Goal: Task Accomplishment & Management: Manage account settings

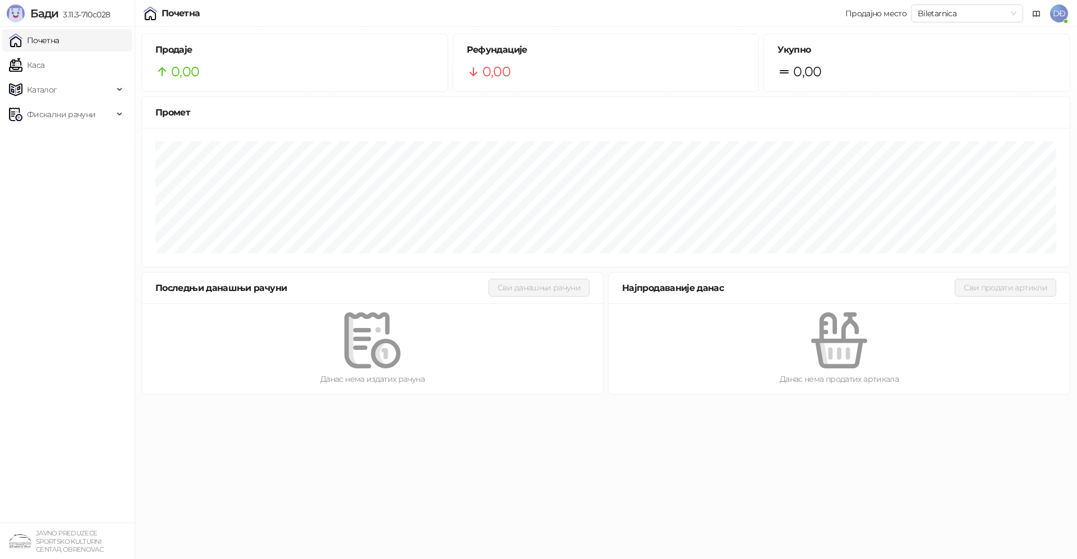
click at [1062, 13] on span "DĐ" at bounding box center [1059, 13] width 18 height 18
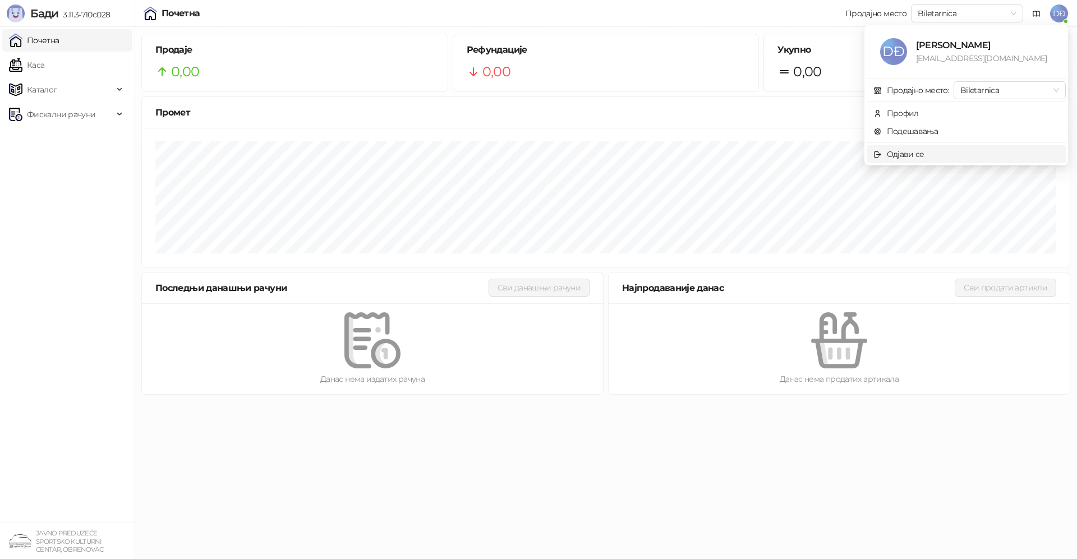
click at [916, 158] on div "Одјави се" at bounding box center [906, 154] width 38 height 12
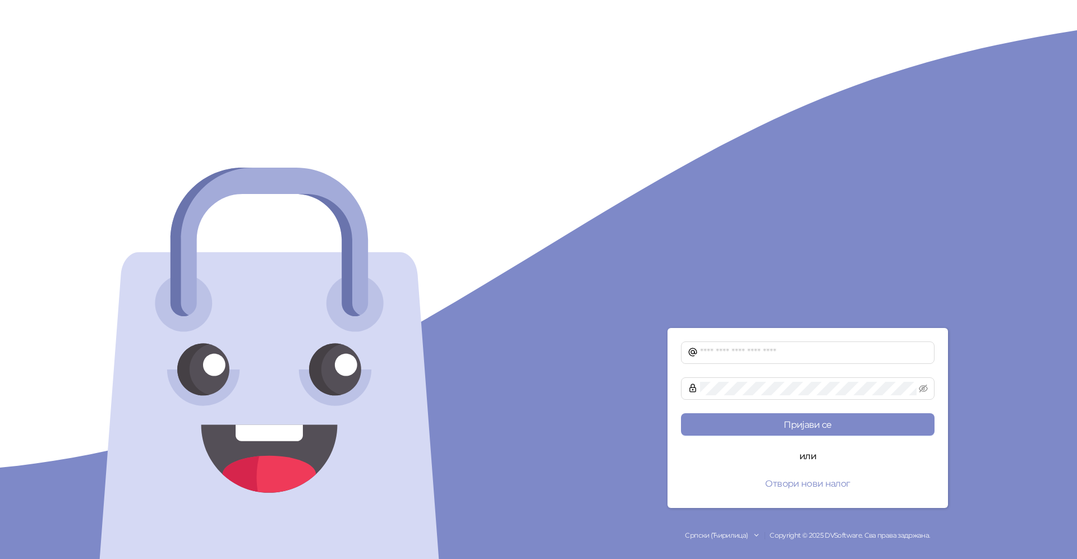
click at [1010, 435] on div "Пријави се или Отвори нови налог Српски (Ћирилица) Copyright © 2025 DVSoftware.…" at bounding box center [808, 279] width 539 height 559
click at [819, 354] on input "text" at bounding box center [814, 352] width 228 height 13
click at [809, 400] on span at bounding box center [808, 389] width 254 height 22
click at [807, 427] on button "Пријави се" at bounding box center [808, 424] width 254 height 22
click at [765, 427] on button "Пријави се" at bounding box center [808, 424] width 254 height 22
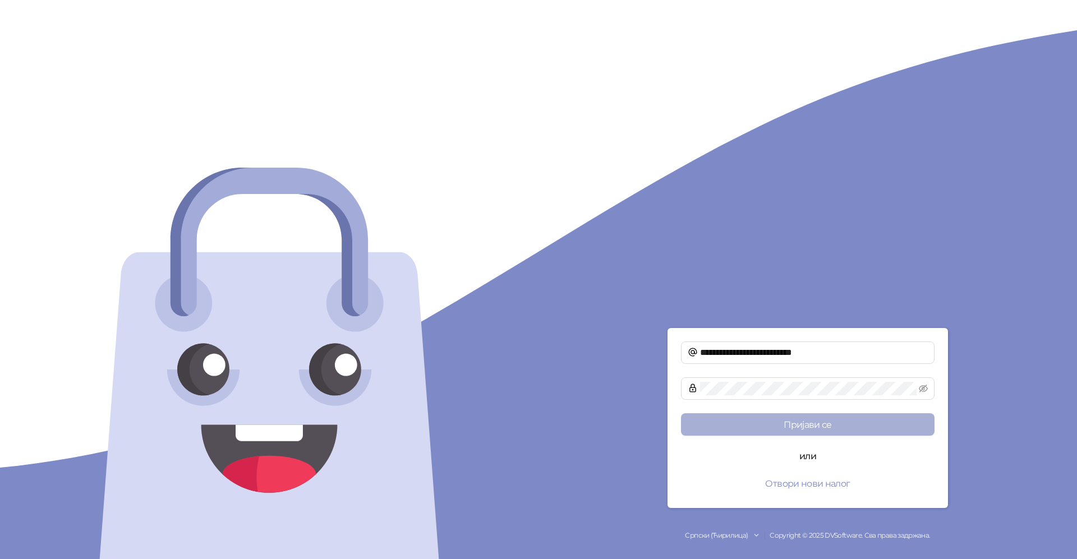
click at [773, 422] on button "Пријави се" at bounding box center [808, 424] width 254 height 22
click at [748, 420] on button "Пријави се" at bounding box center [808, 424] width 254 height 22
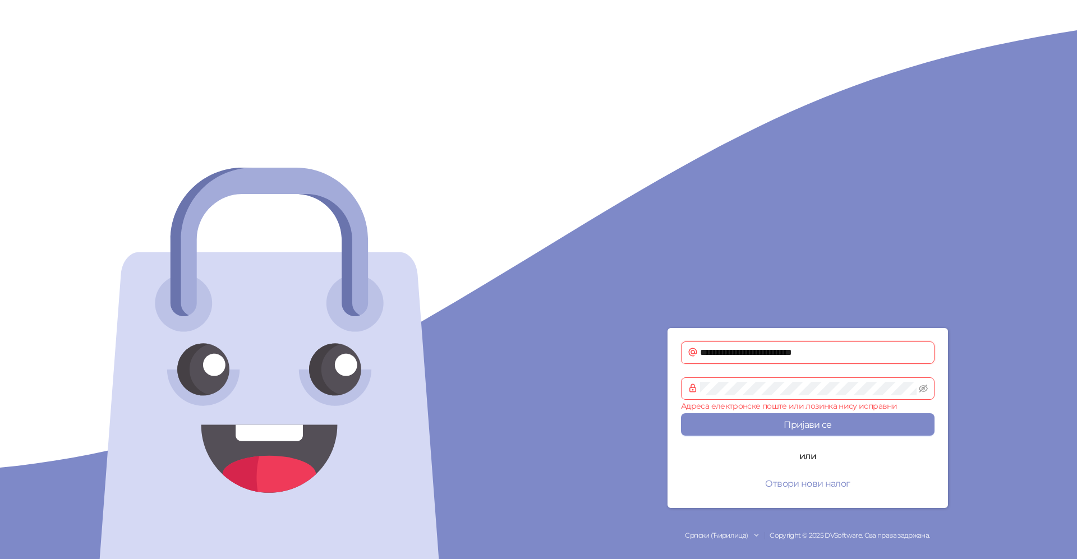
click at [828, 354] on input "**********" at bounding box center [814, 352] width 228 height 13
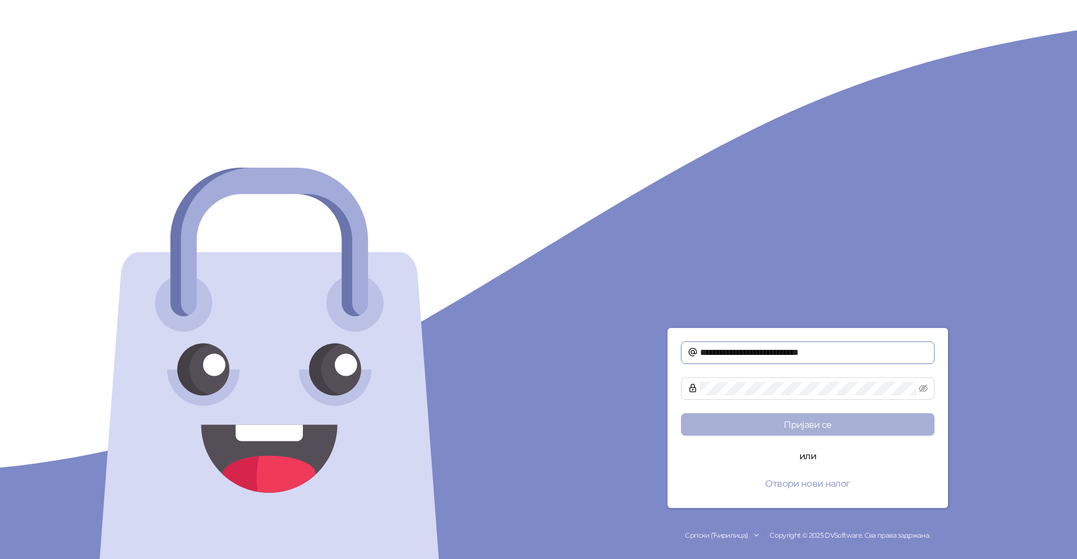
type input "**********"
click at [793, 420] on button "Пријави се" at bounding box center [808, 424] width 254 height 22
